Goal: Check status: Check status

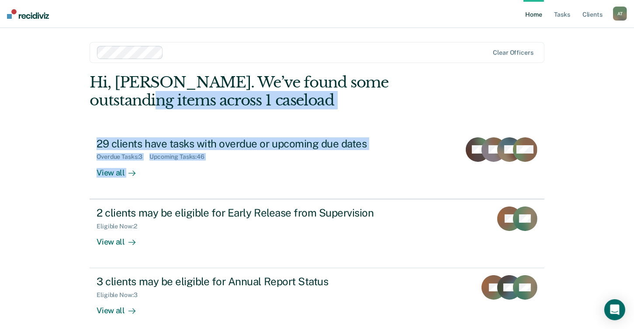
drag, startPoint x: 633, startPoint y: 74, endPoint x: 642, endPoint y: 145, distance: 72.2
click at [634, 145] on html "Looks like you’re using Internet Explorer 11. For faster loading and a better e…" at bounding box center [317, 164] width 634 height 329
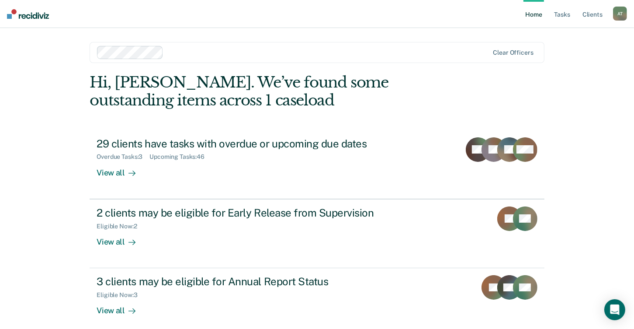
drag, startPoint x: 642, startPoint y: 145, endPoint x: 582, endPoint y: 206, distance: 85.0
click at [582, 206] on div "Home Tasks Client s [PERSON_NAME] A T Profile How it works Log Out Clear office…" at bounding box center [317, 185] width 634 height 371
click at [561, 19] on link "Tasks" at bounding box center [562, 14] width 19 height 28
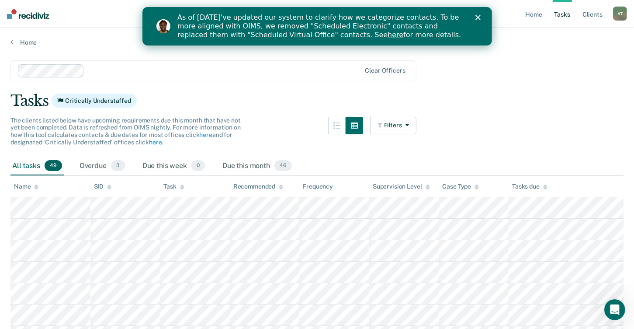
click at [478, 19] on icon "Close" at bounding box center [477, 17] width 5 height 5
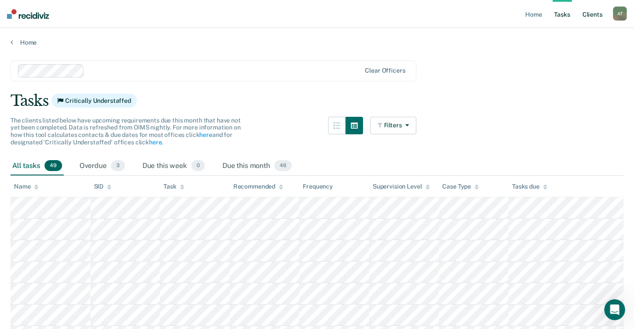
click at [585, 16] on link "Client s" at bounding box center [593, 14] width 24 height 28
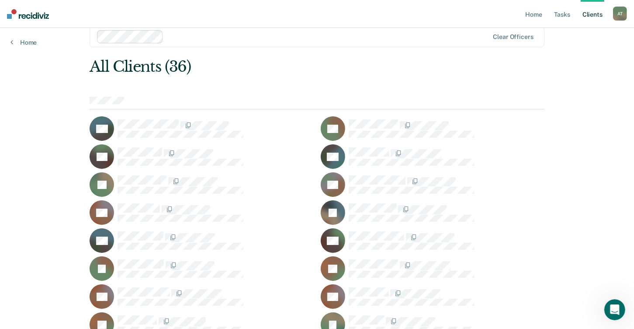
scroll to position [9, 0]
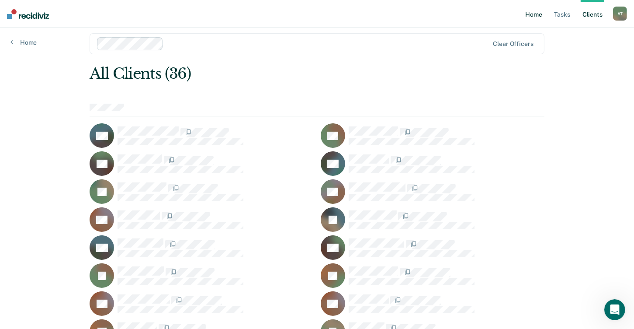
click at [533, 10] on link "Home" at bounding box center [533, 14] width 20 height 28
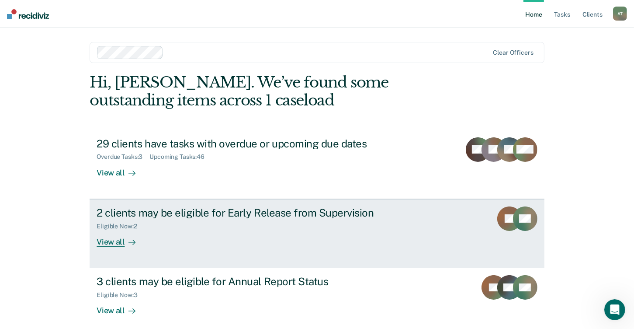
click at [174, 211] on div "2 clients may be eligible for Early Release from Supervision" at bounding box center [250, 212] width 307 height 13
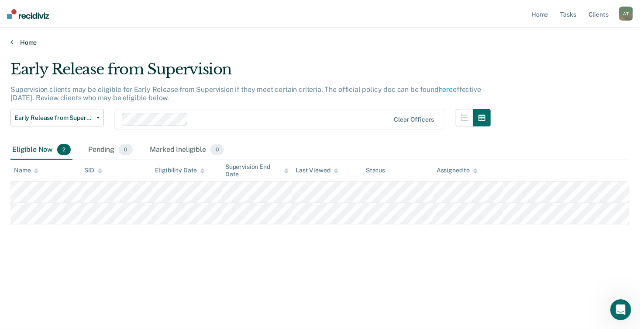
click at [28, 41] on link "Home" at bounding box center [320, 42] width 620 height 8
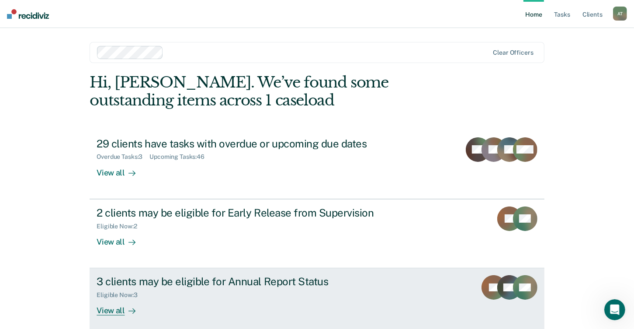
click at [137, 287] on div "Eligible Now : 3" at bounding box center [250, 292] width 307 height 11
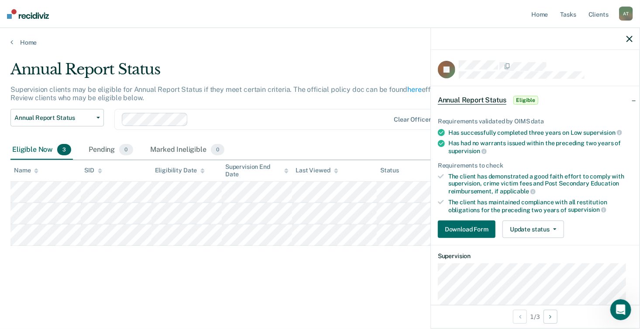
click at [336, 142] on div "Eligible Now 3 Pending 0 Marked Ineligible 0" at bounding box center [320, 150] width 620 height 20
click at [632, 40] on icon "button" at bounding box center [630, 39] width 6 height 6
